Goal: Task Accomplishment & Management: Manage account settings

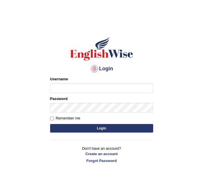
type input "susmitag_parramatta"
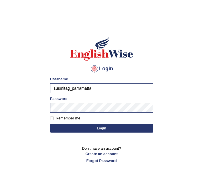
click at [111, 128] on button "Login" at bounding box center [101, 128] width 103 height 9
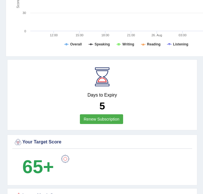
scroll to position [316, 0]
